Goal: Find specific page/section

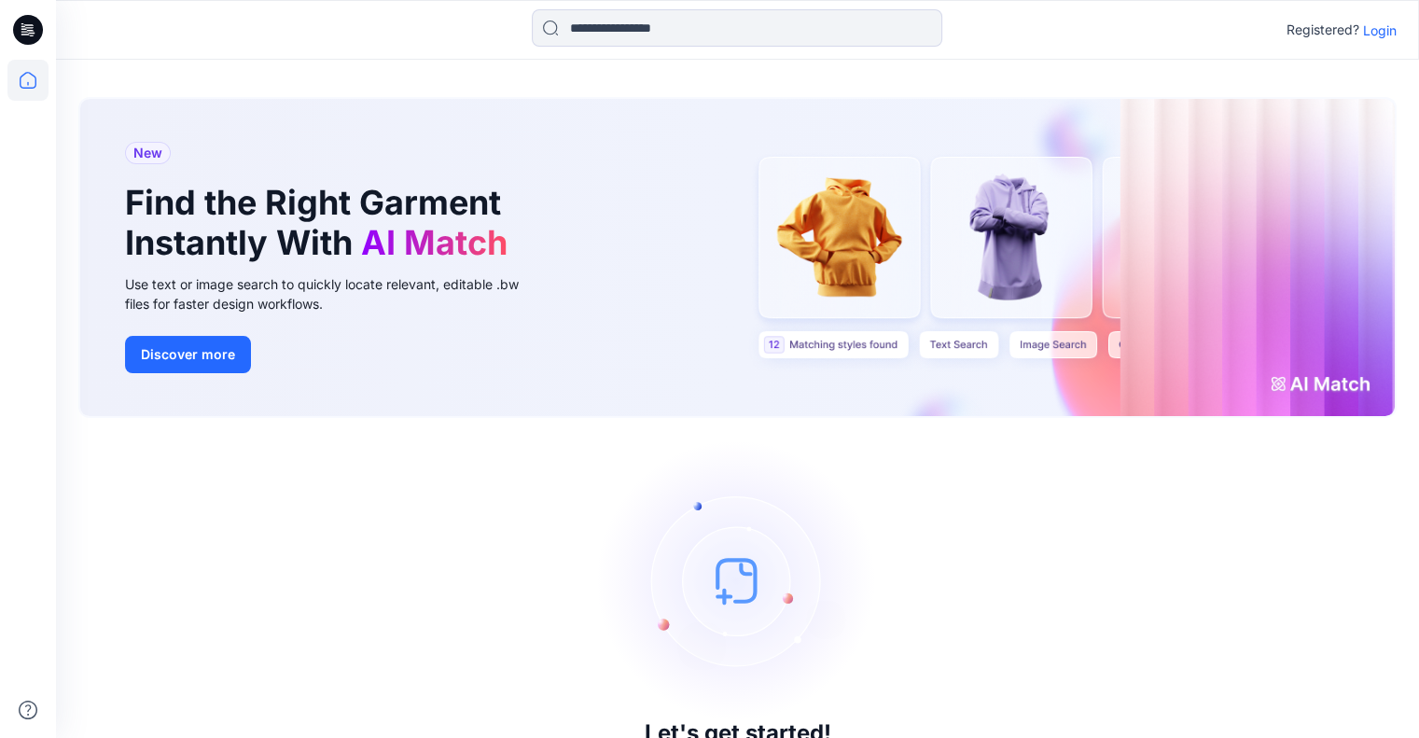
click at [1366, 29] on p "Login" at bounding box center [1380, 31] width 34 height 20
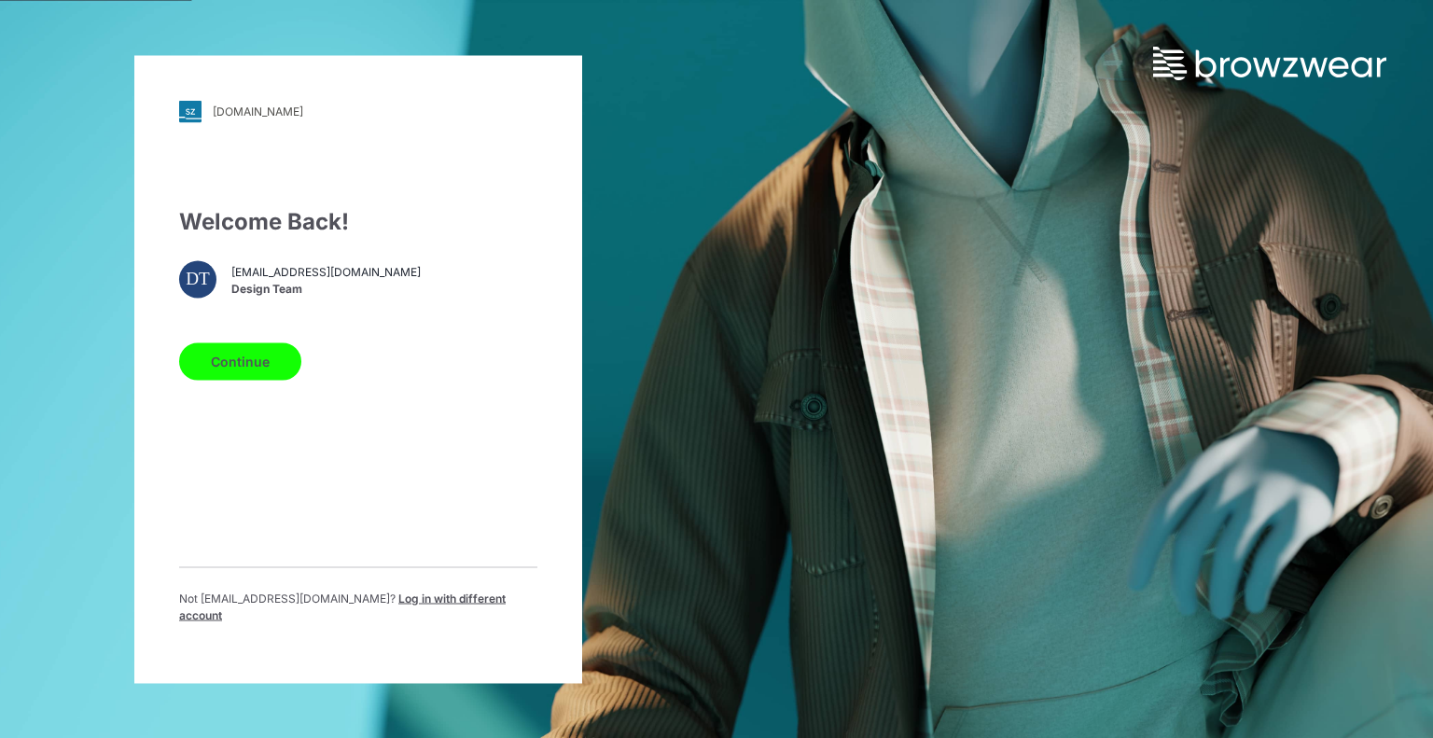
click at [277, 367] on button "Continue" at bounding box center [240, 360] width 122 height 37
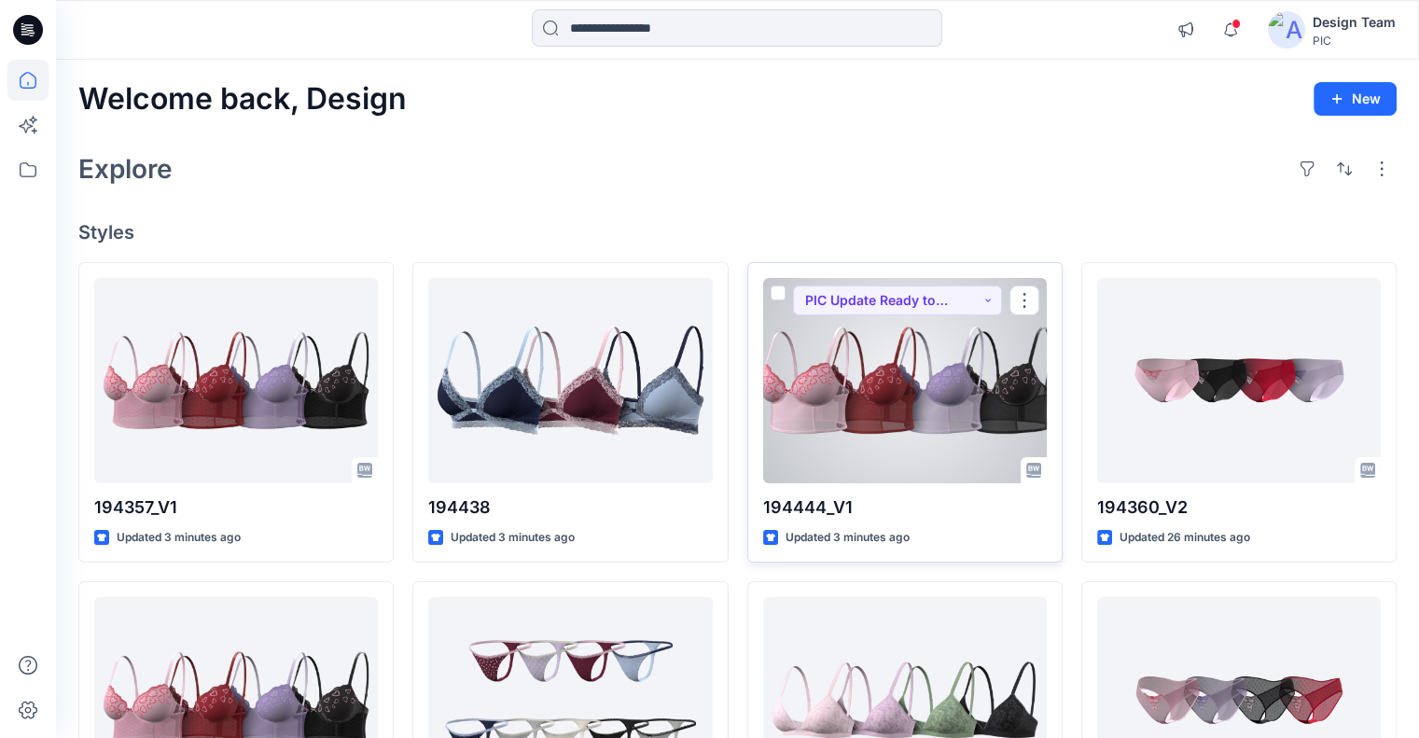
click at [849, 367] on div at bounding box center [905, 380] width 284 height 205
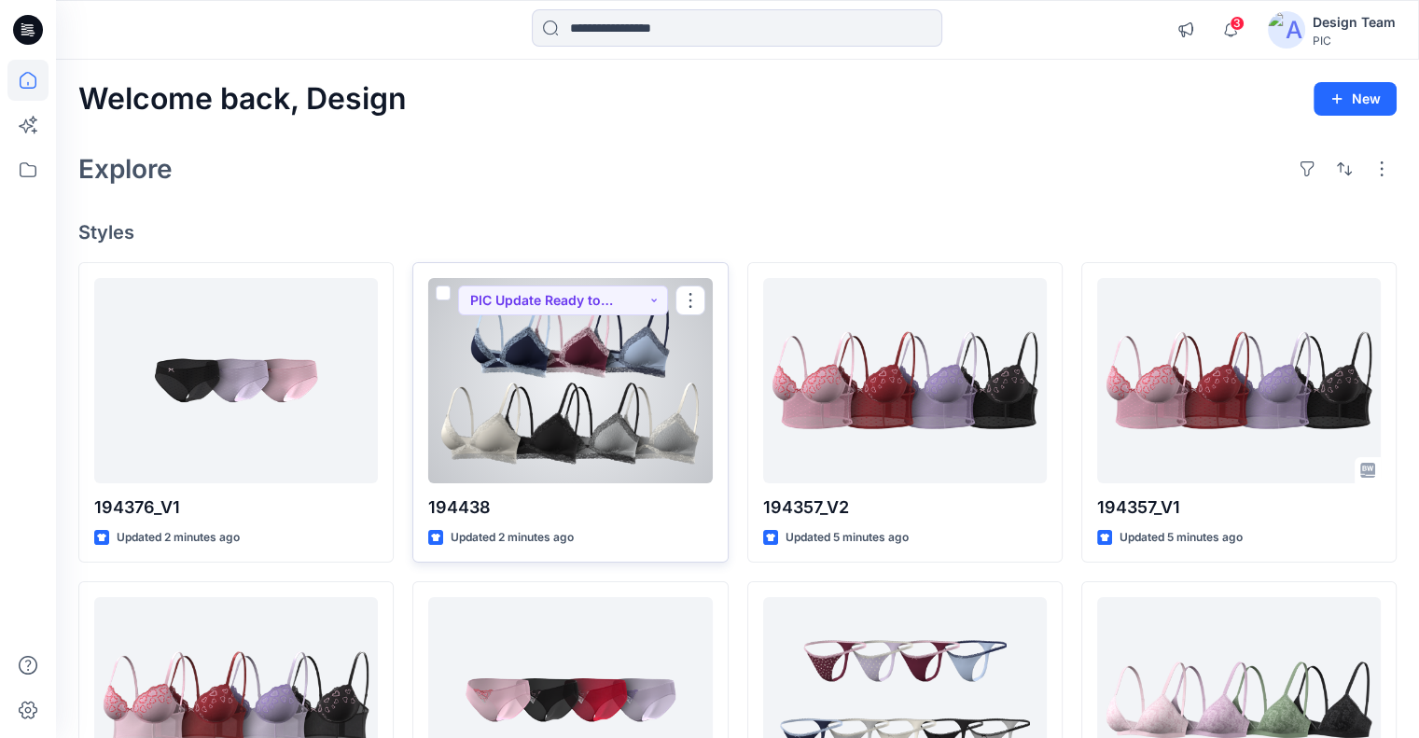
click at [486, 378] on div at bounding box center [570, 380] width 284 height 205
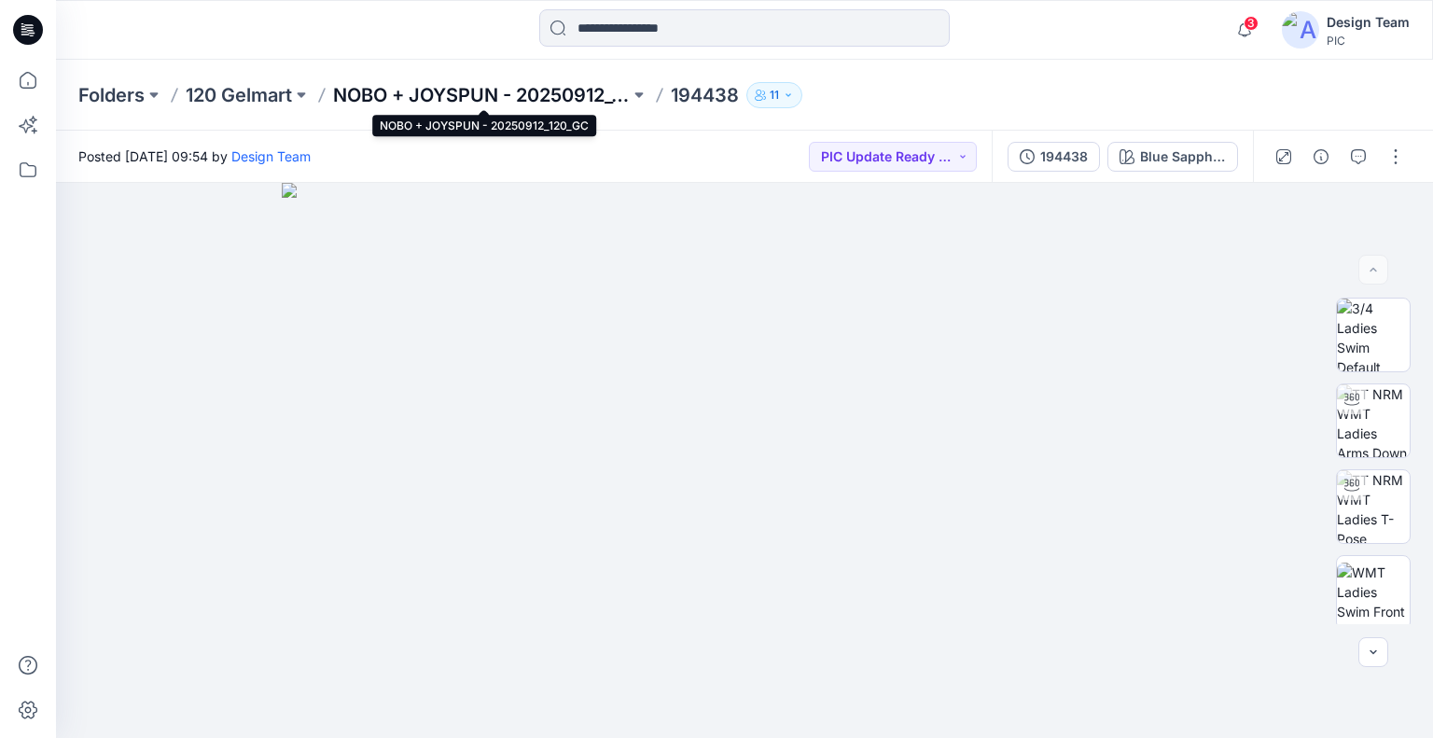
click at [432, 93] on p "NOBO + JOYSPUN - 20250912_120_GC" at bounding box center [481, 95] width 297 height 26
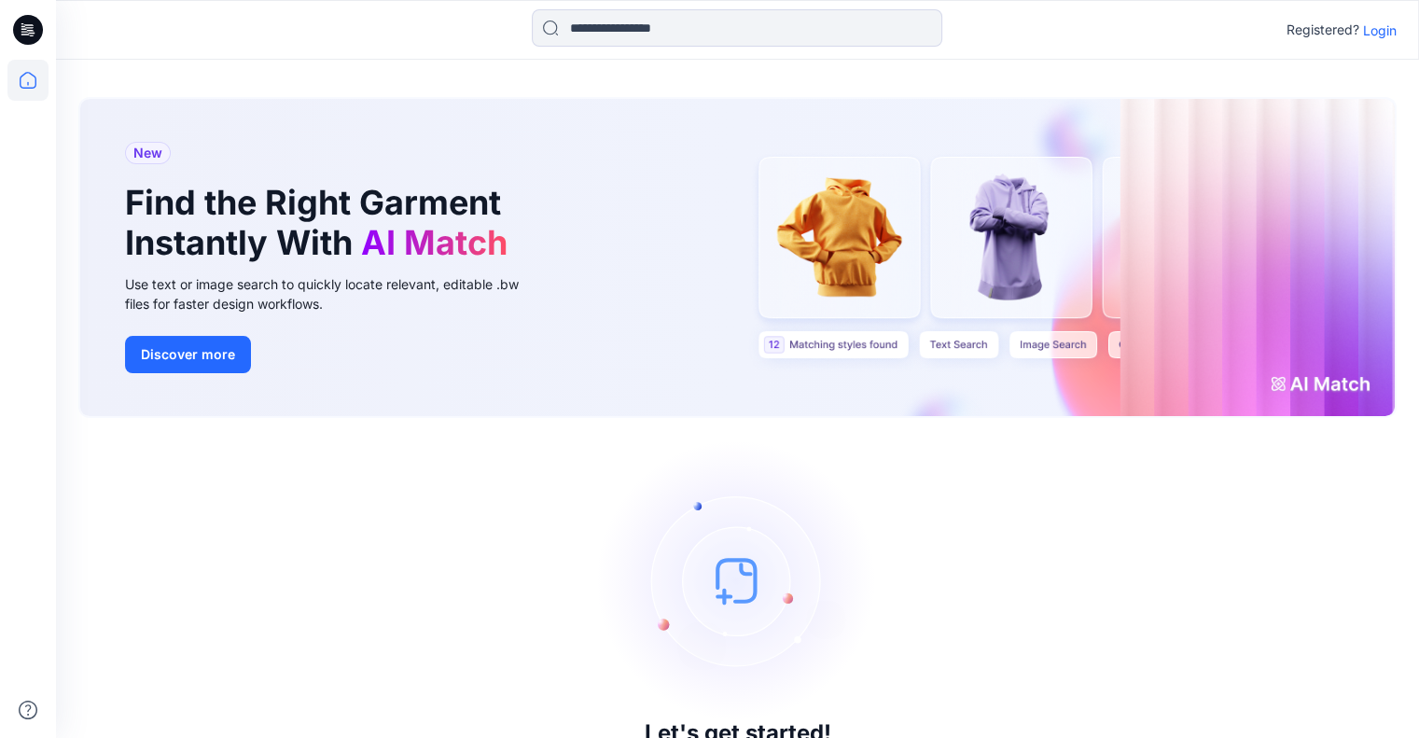
click at [1369, 31] on p "Login" at bounding box center [1380, 31] width 34 height 20
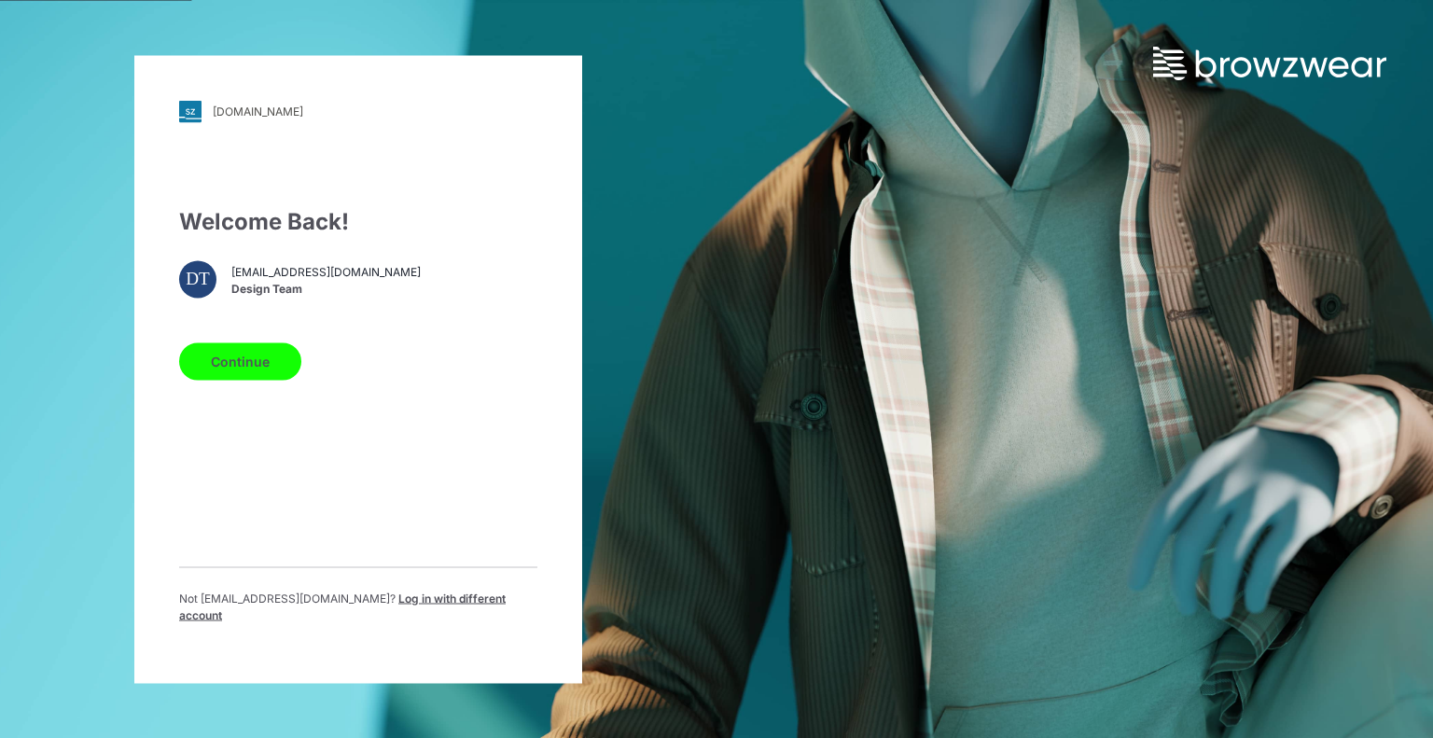
click at [239, 377] on button "Continue" at bounding box center [240, 360] width 122 height 37
click at [257, 370] on button "Continue" at bounding box center [240, 360] width 122 height 37
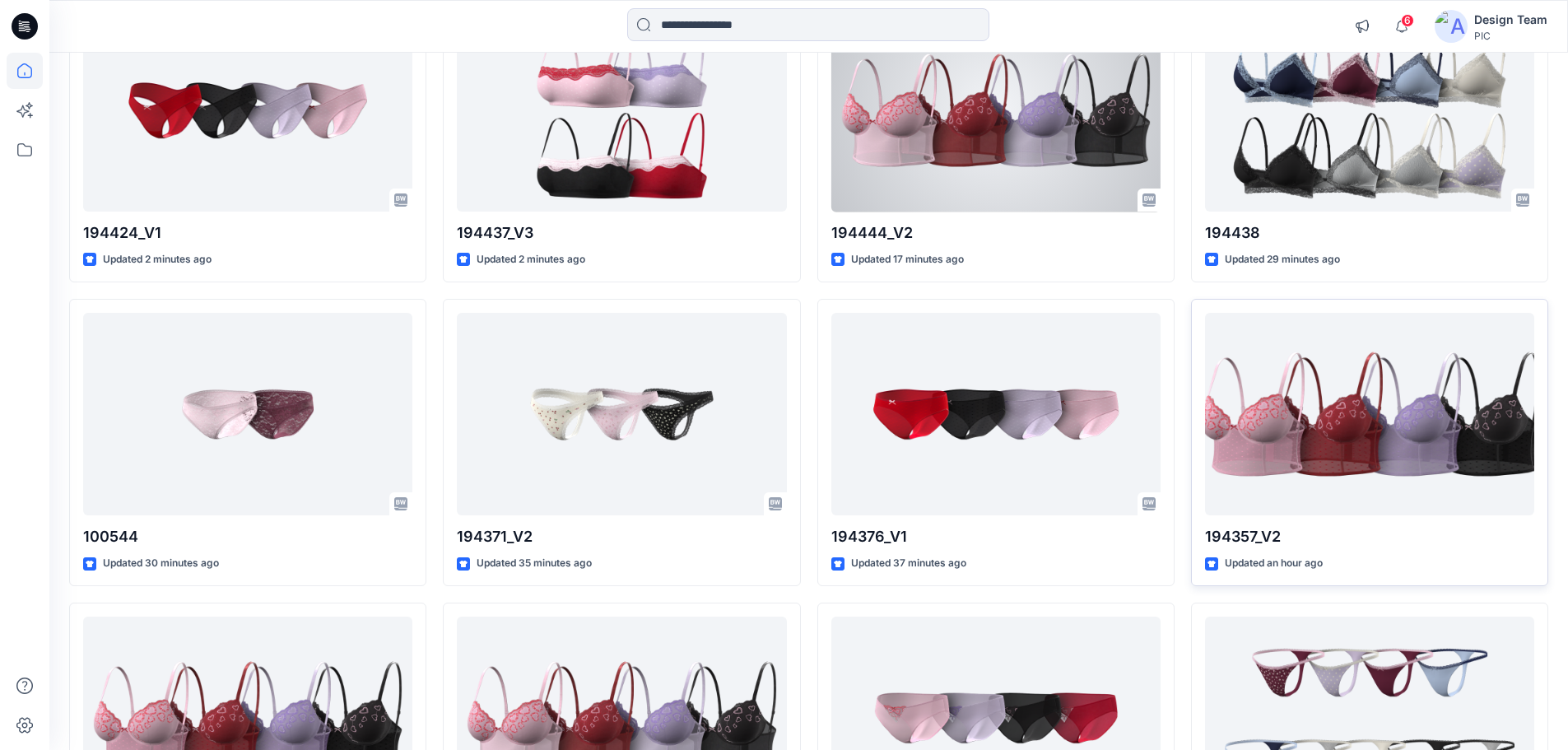
scroll to position [247, 0]
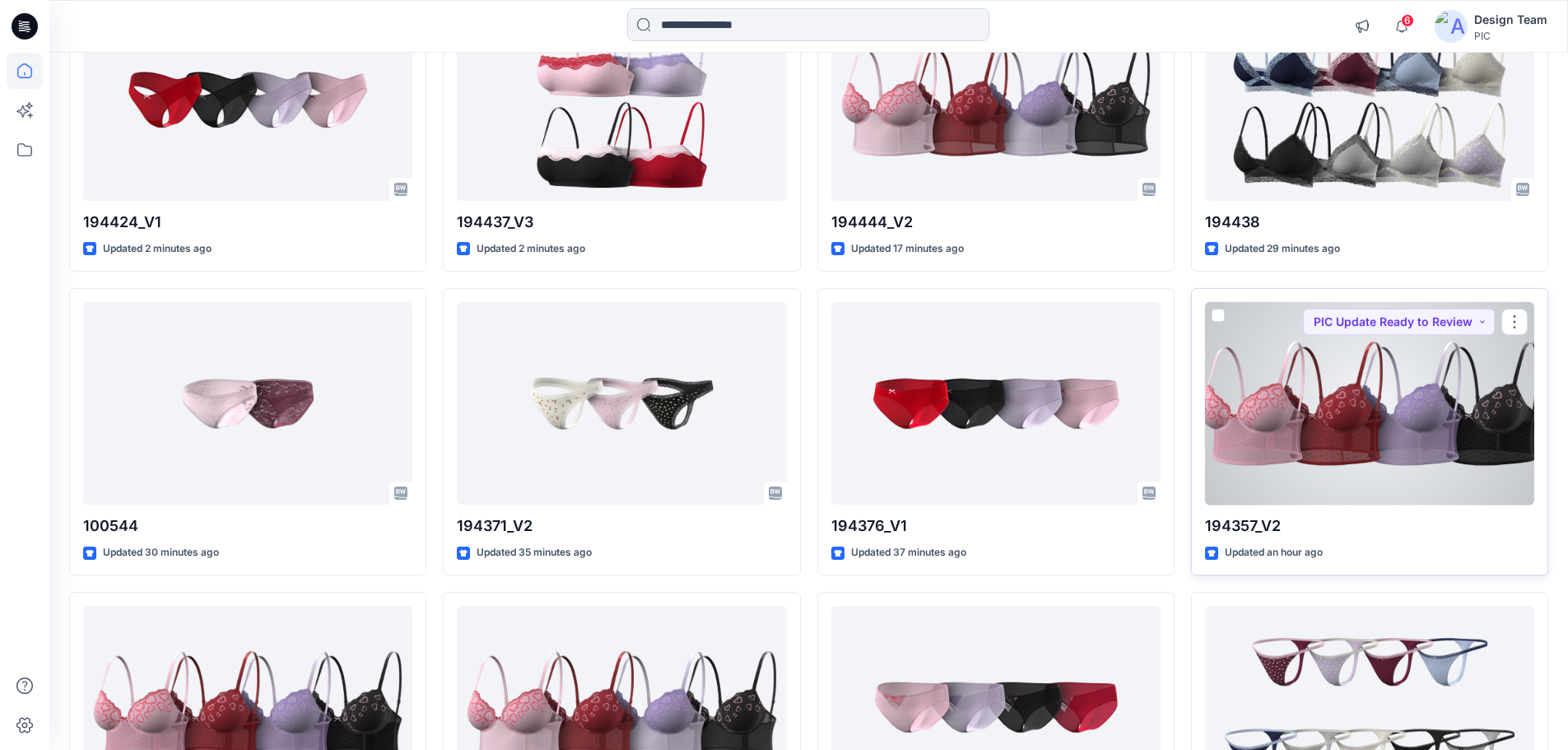
click at [1263, 433] on div at bounding box center [1369, 403] width 329 height 203
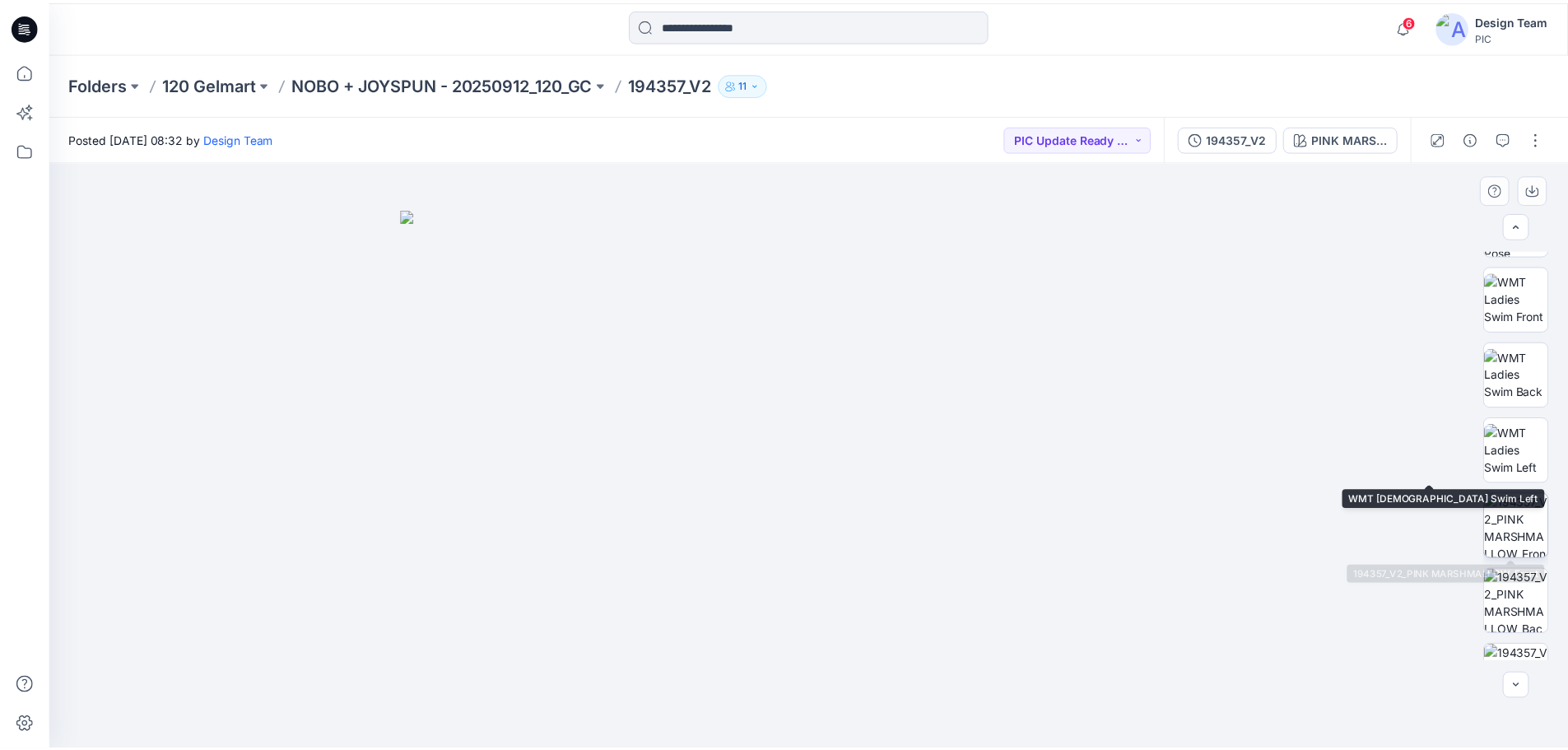
scroll to position [247, 0]
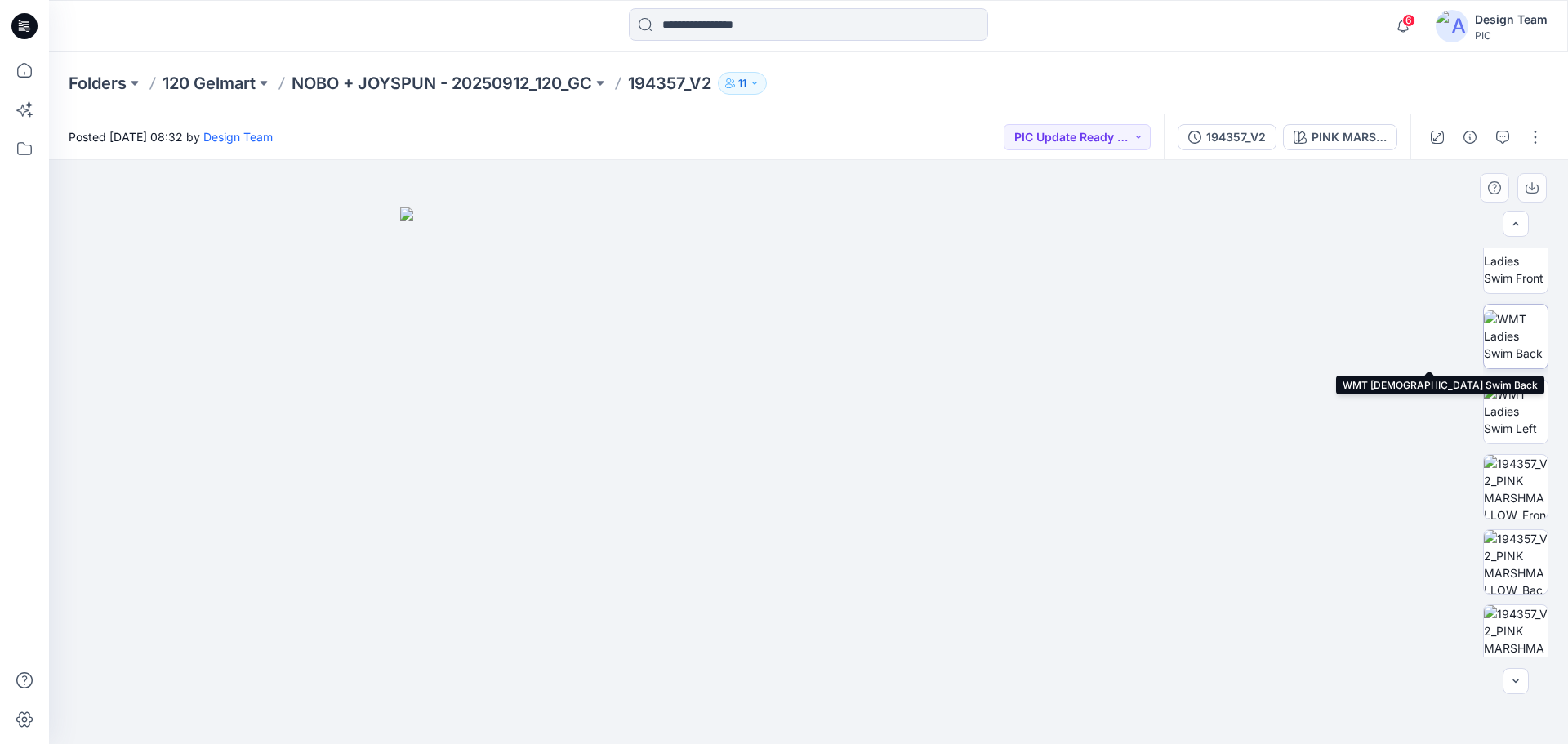
click at [1253, 331] on img at bounding box center [1515, 336] width 64 height 52
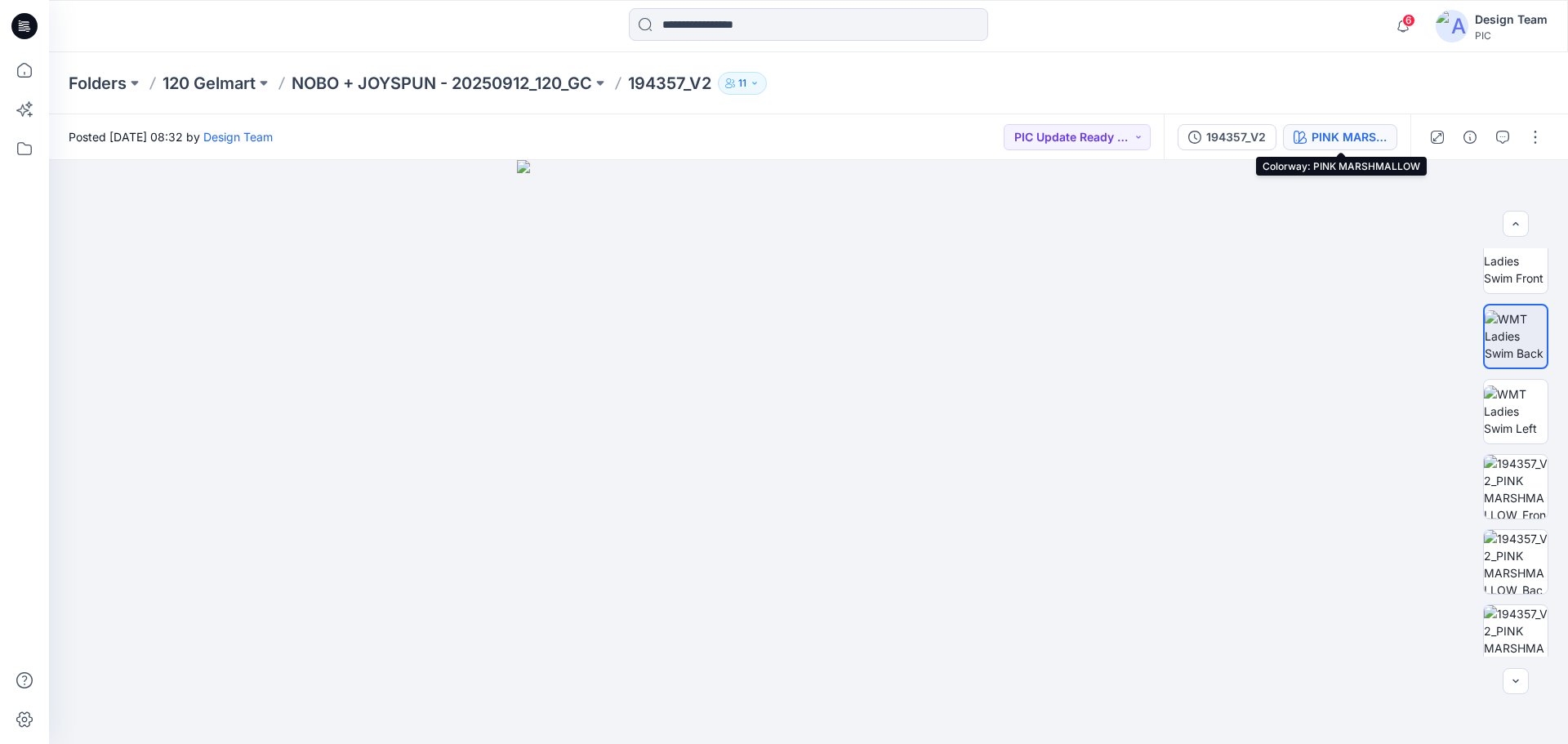
click at [1253, 136] on icon "button" at bounding box center [1299, 137] width 13 height 13
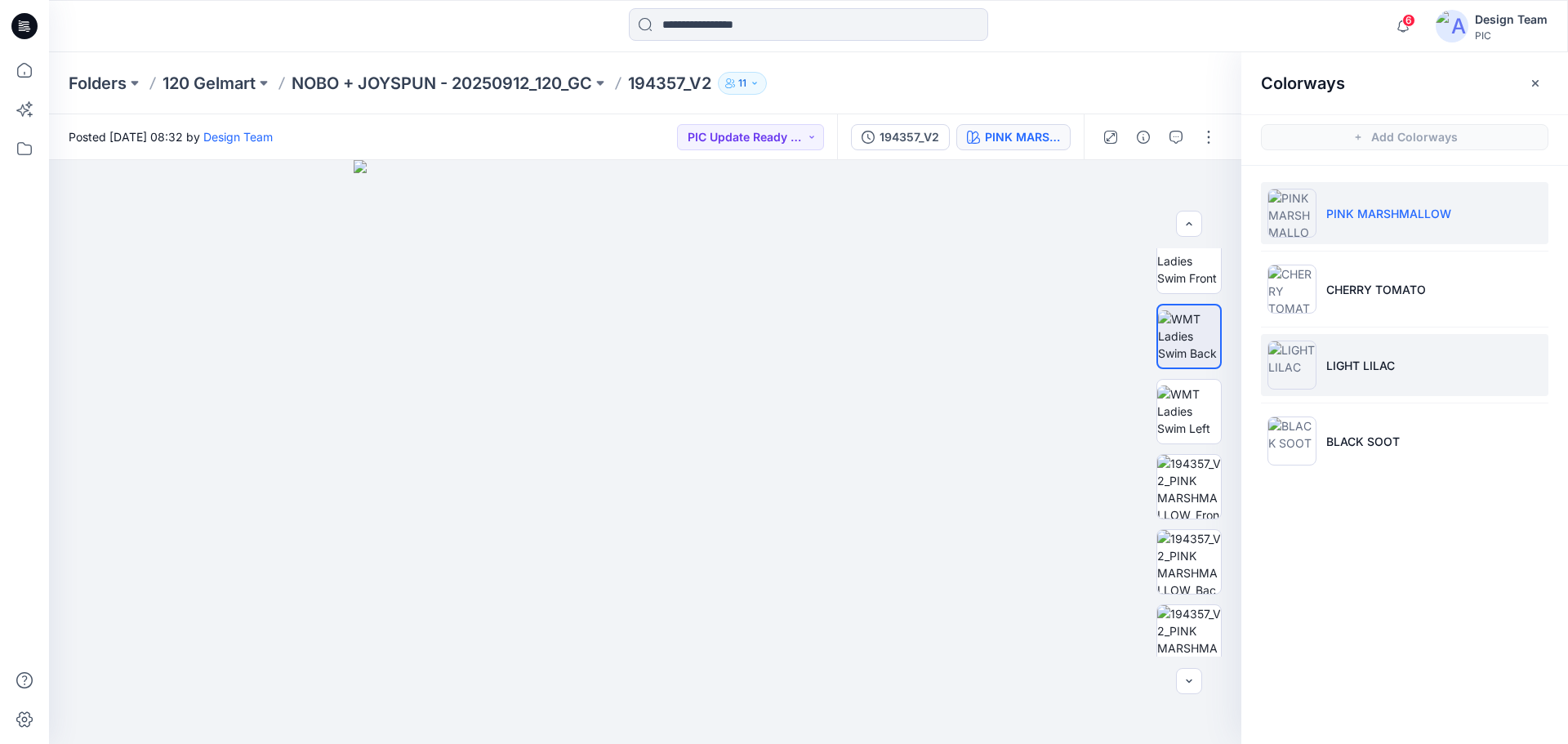
click at [1253, 374] on li "LIGHT LILAC" at bounding box center [1404, 365] width 287 height 62
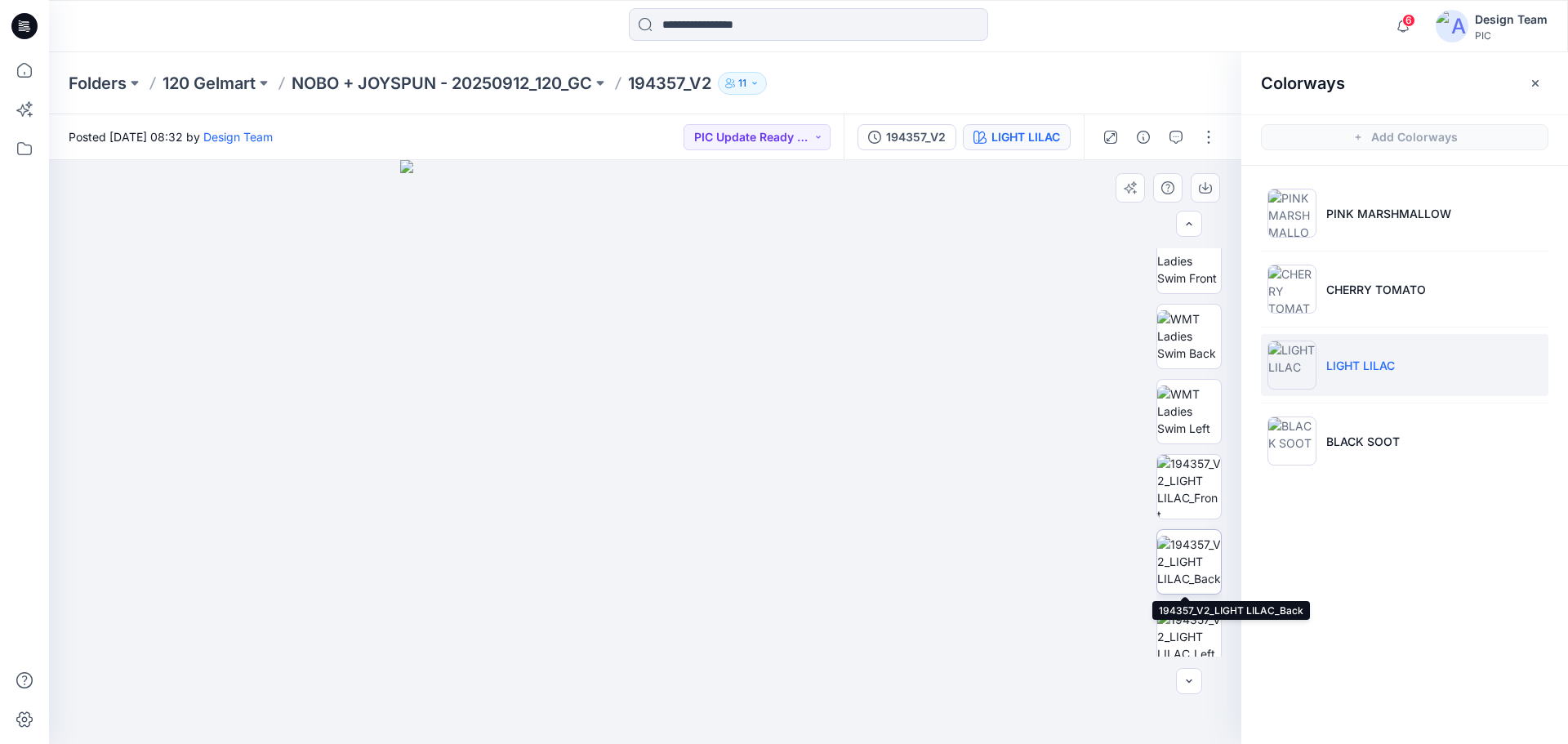
click at [1172, 556] on img at bounding box center [1188, 561] width 64 height 52
click at [423, 76] on p "NOBO + JOYSPUN - 20250912_120_GC" at bounding box center [441, 83] width 300 height 23
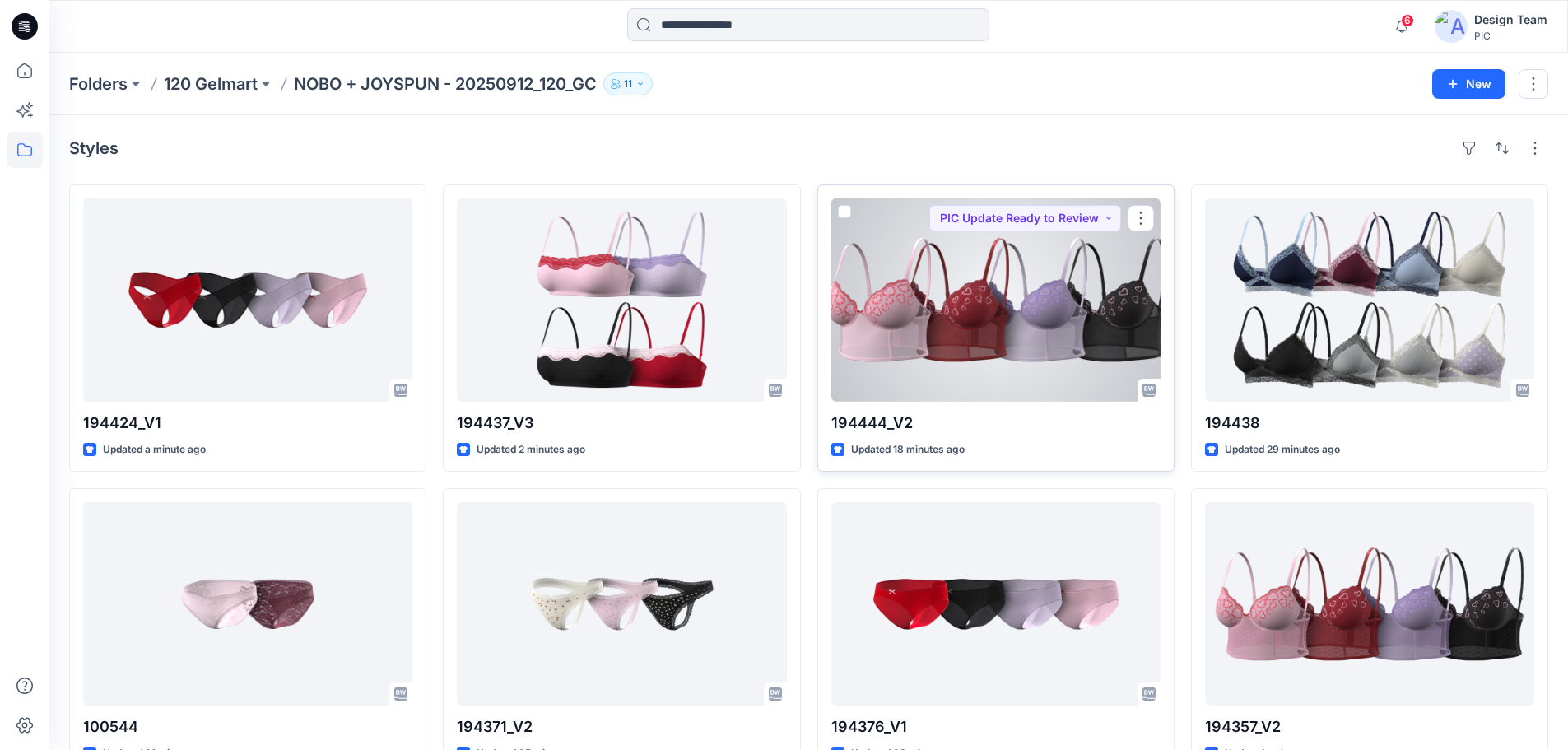
click at [908, 304] on div at bounding box center [995, 300] width 329 height 203
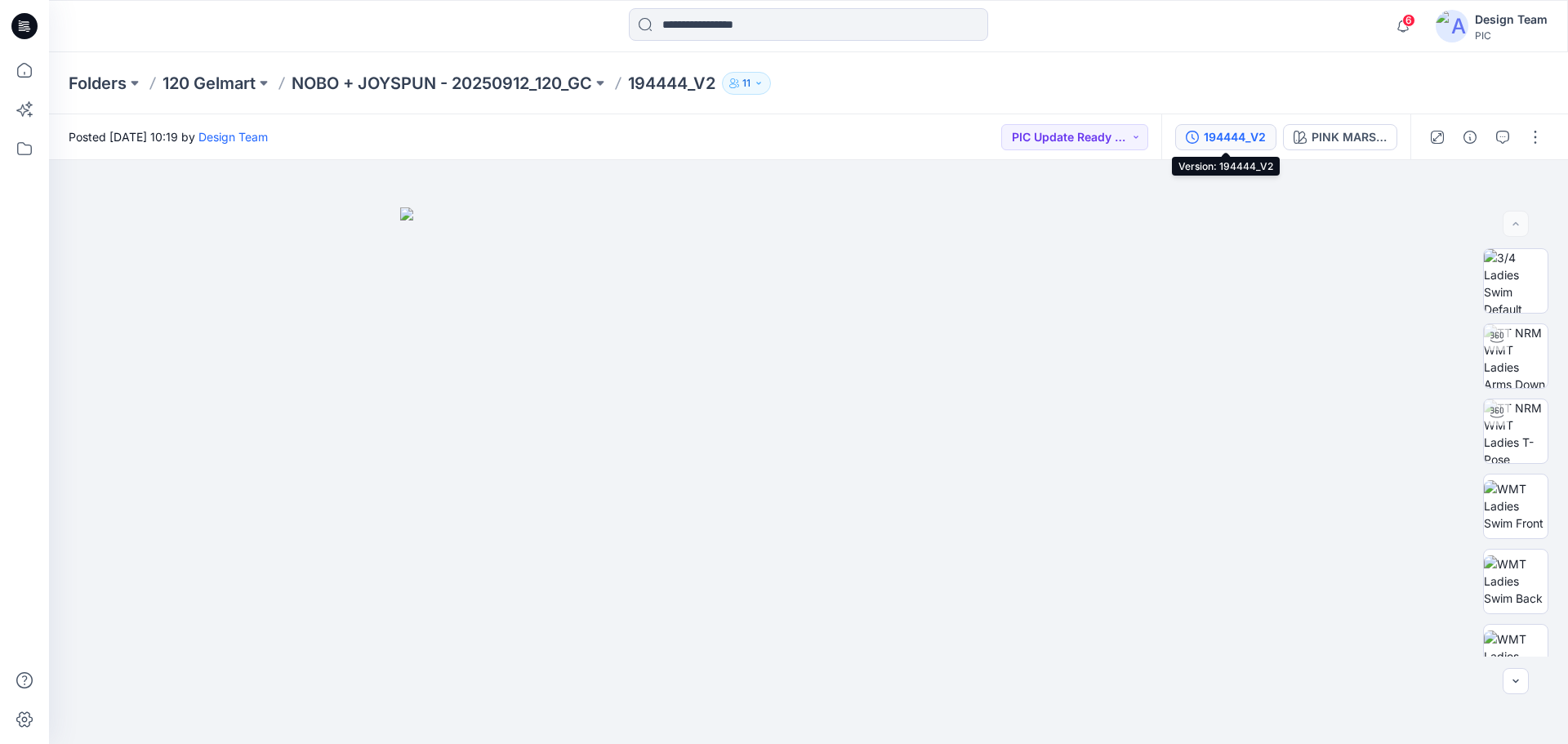
click at [1230, 127] on button "194444_V2" at bounding box center [1226, 137] width 102 height 26
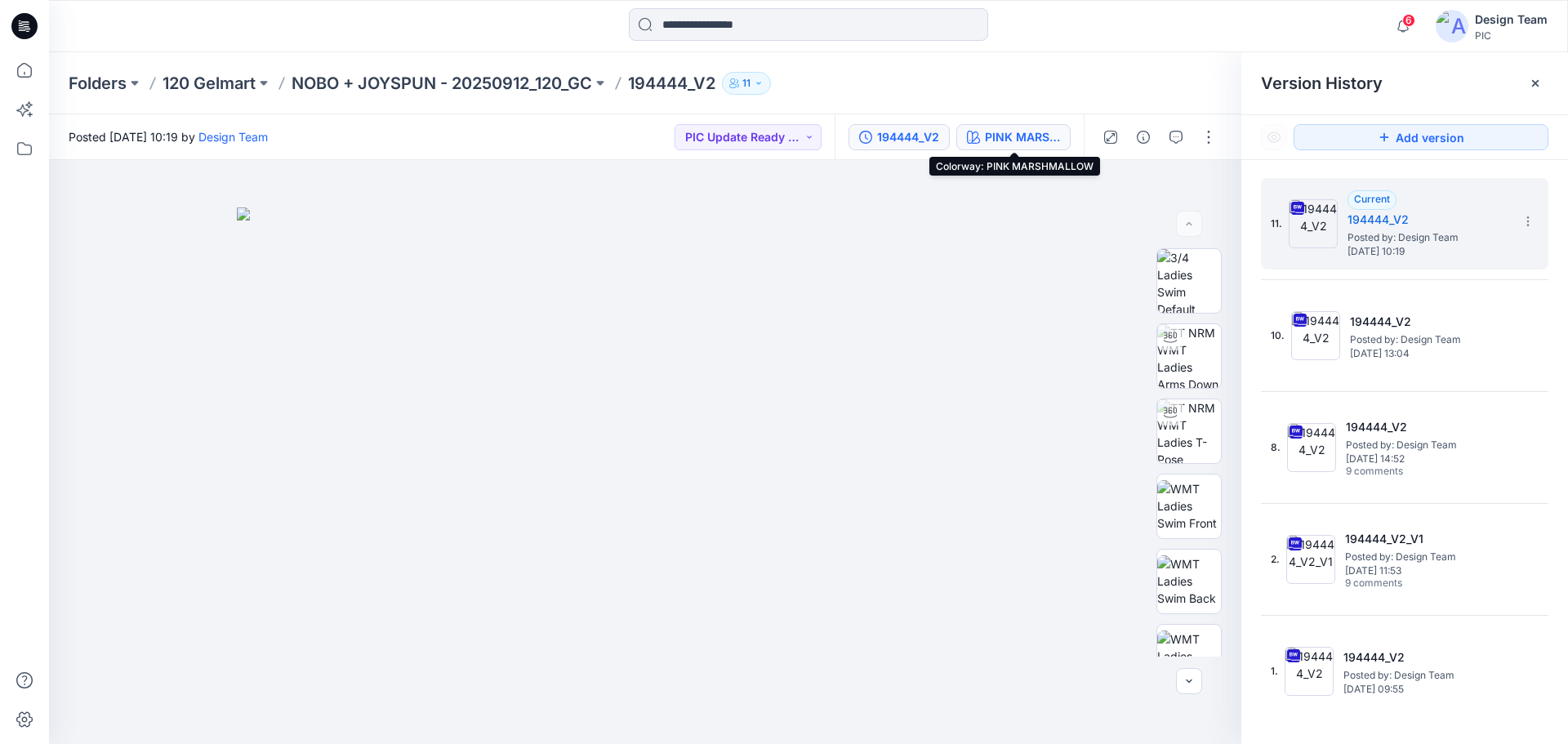
click at [989, 137] on div "PINK MARSHMALLOW" at bounding box center [1022, 137] width 75 height 18
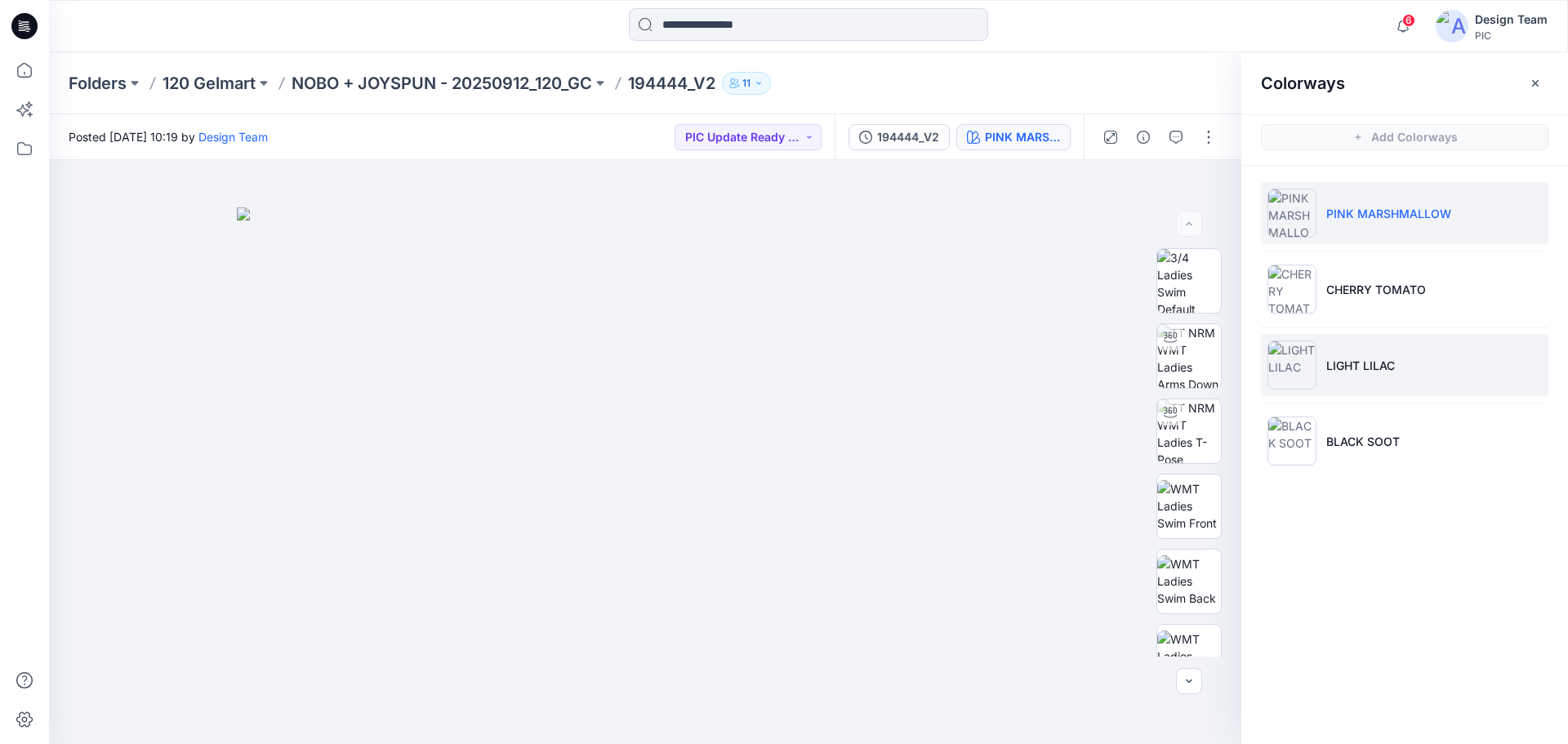
click at [1253, 357] on p "LIGHT LILAC" at bounding box center [1360, 366] width 68 height 18
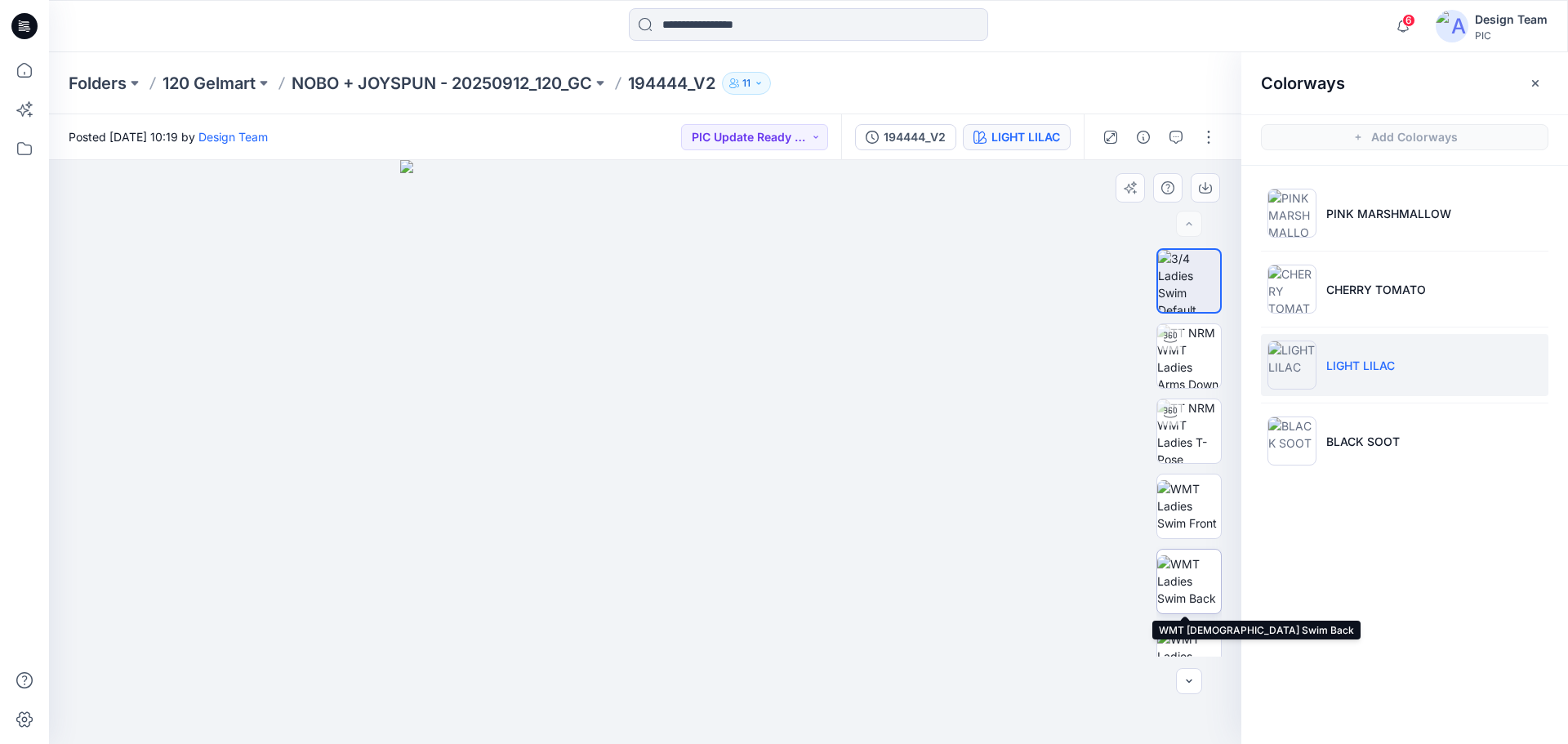
click at [1197, 593] on img at bounding box center [1188, 581] width 64 height 52
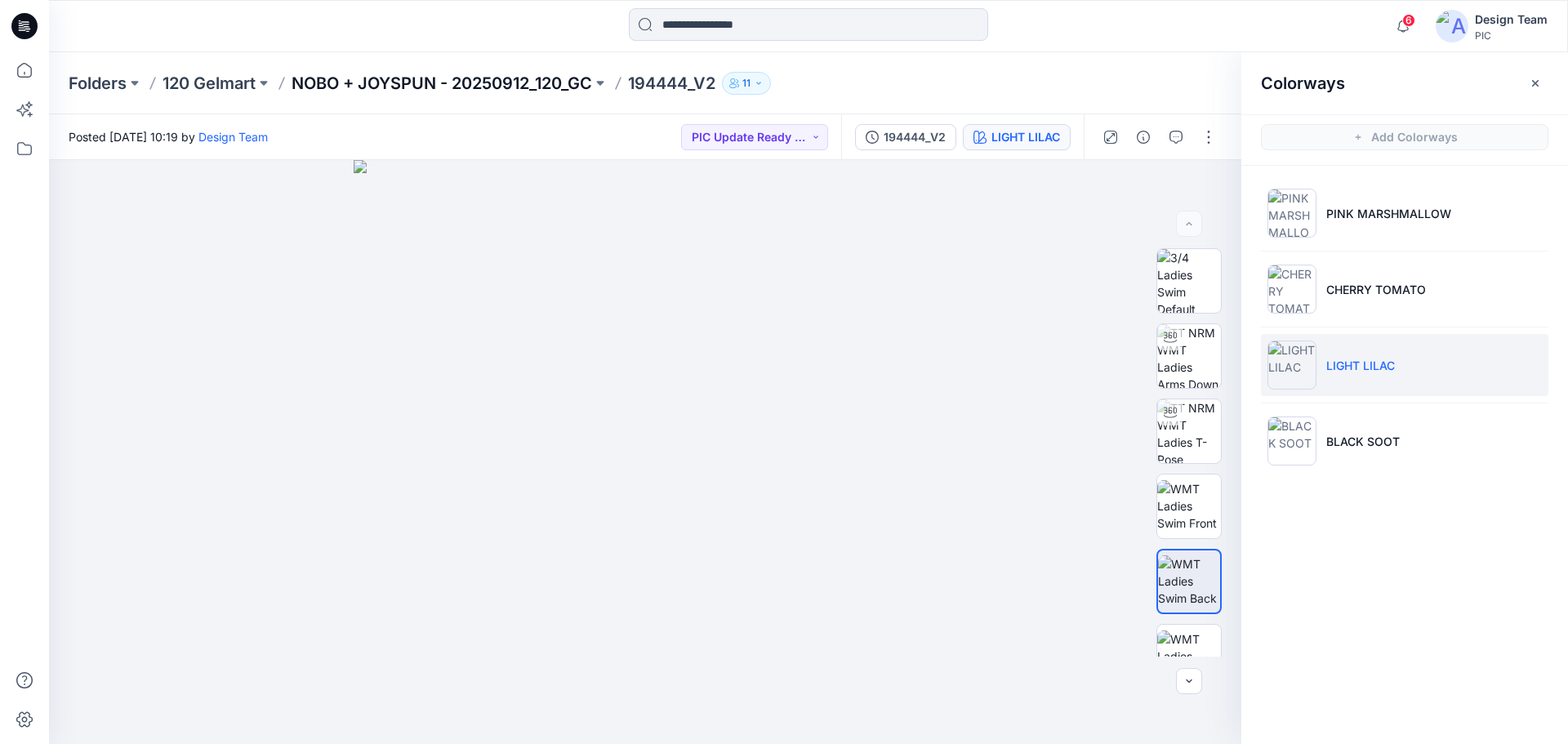
click at [352, 75] on p "NOBO + JOYSPUN - 20250912_120_GC" at bounding box center [441, 83] width 300 height 23
